Goal: Information Seeking & Learning: Find specific fact

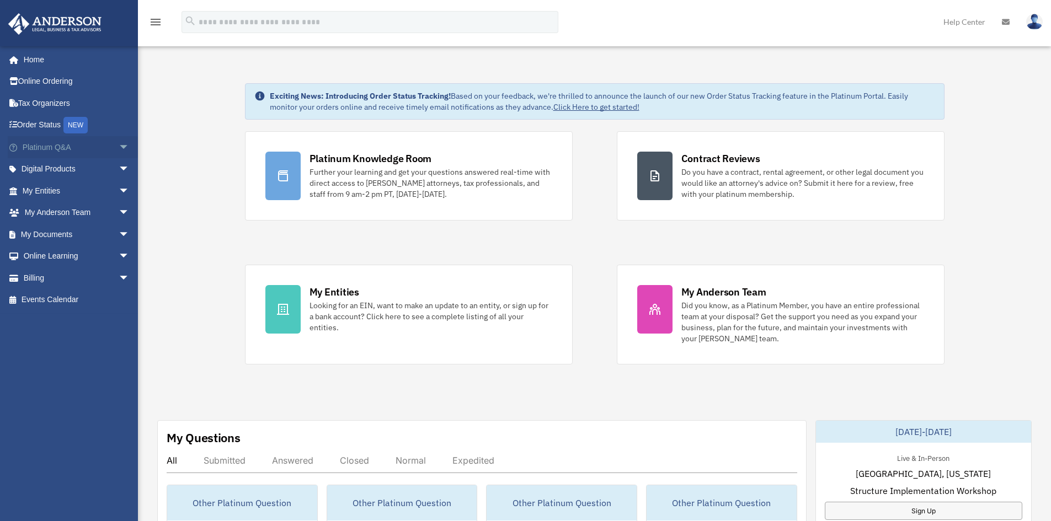
click at [119, 151] on span "arrow_drop_down" at bounding box center [130, 147] width 22 height 23
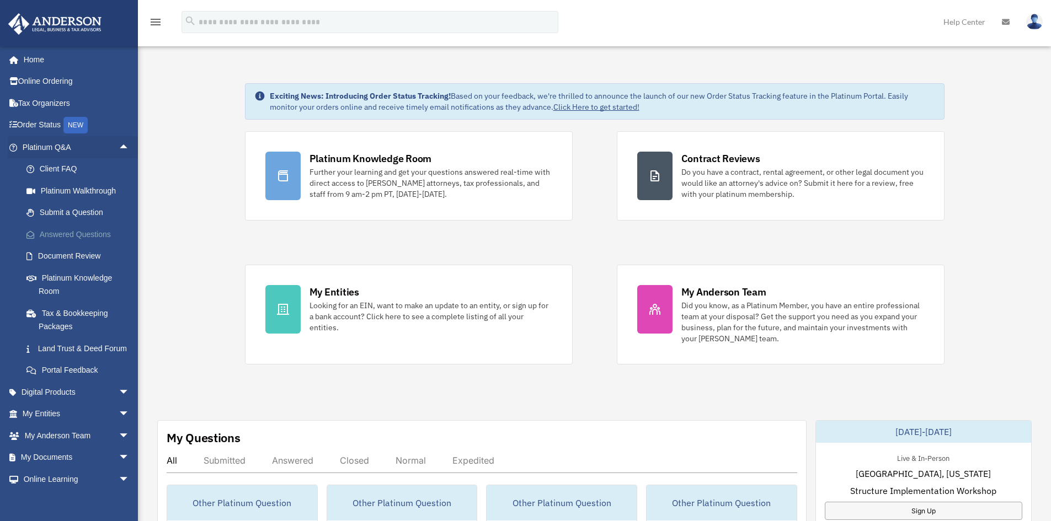
click at [72, 234] on link "Answered Questions" at bounding box center [80, 234] width 131 height 22
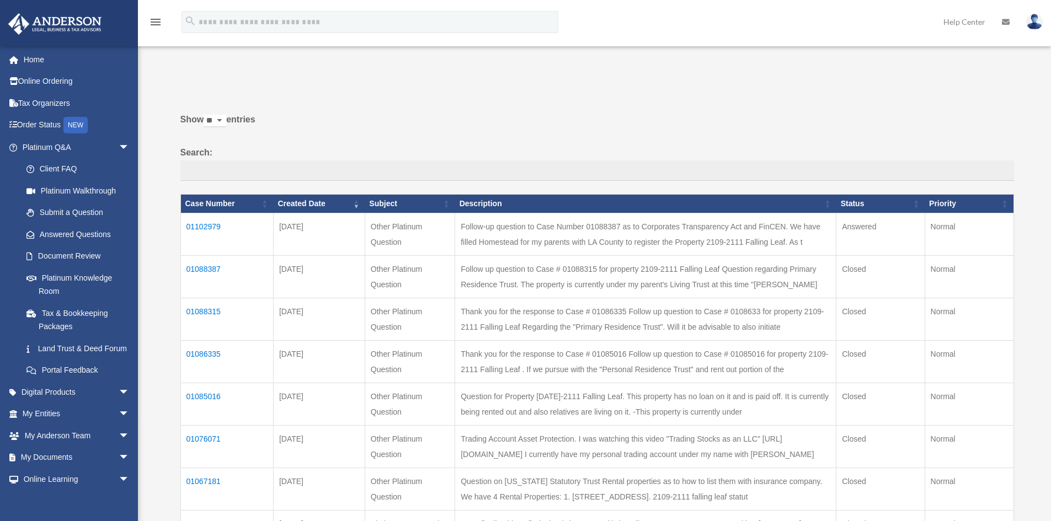
click at [201, 222] on td "01102979" at bounding box center [226, 234] width 93 height 42
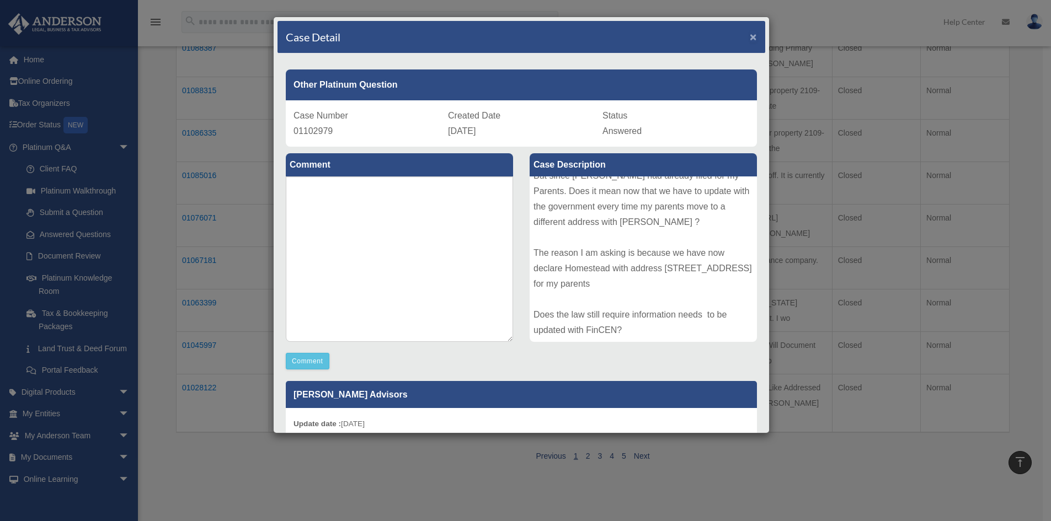
click at [750, 34] on span "×" at bounding box center [753, 36] width 7 height 13
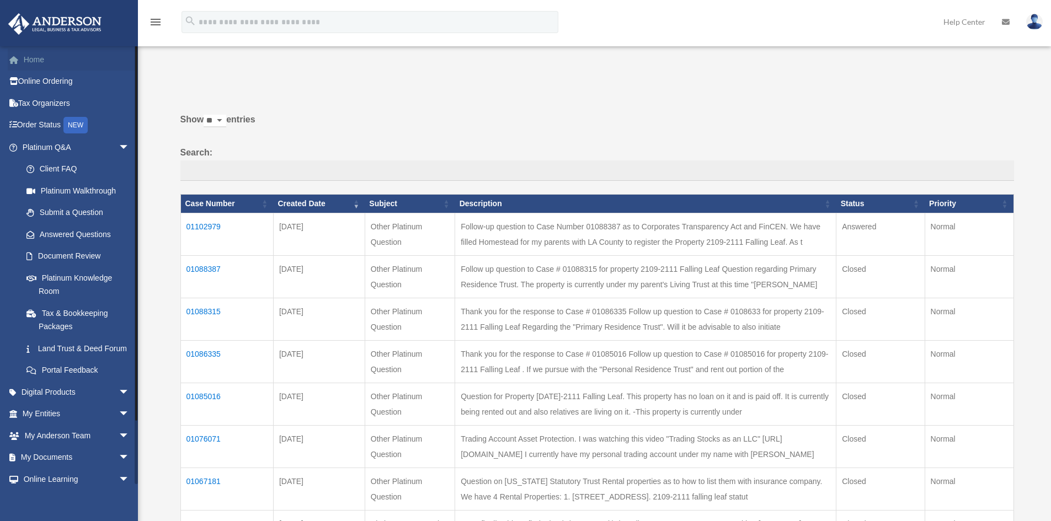
click at [50, 61] on link "Home" at bounding box center [77, 60] width 138 height 22
